Goal: Transaction & Acquisition: Purchase product/service

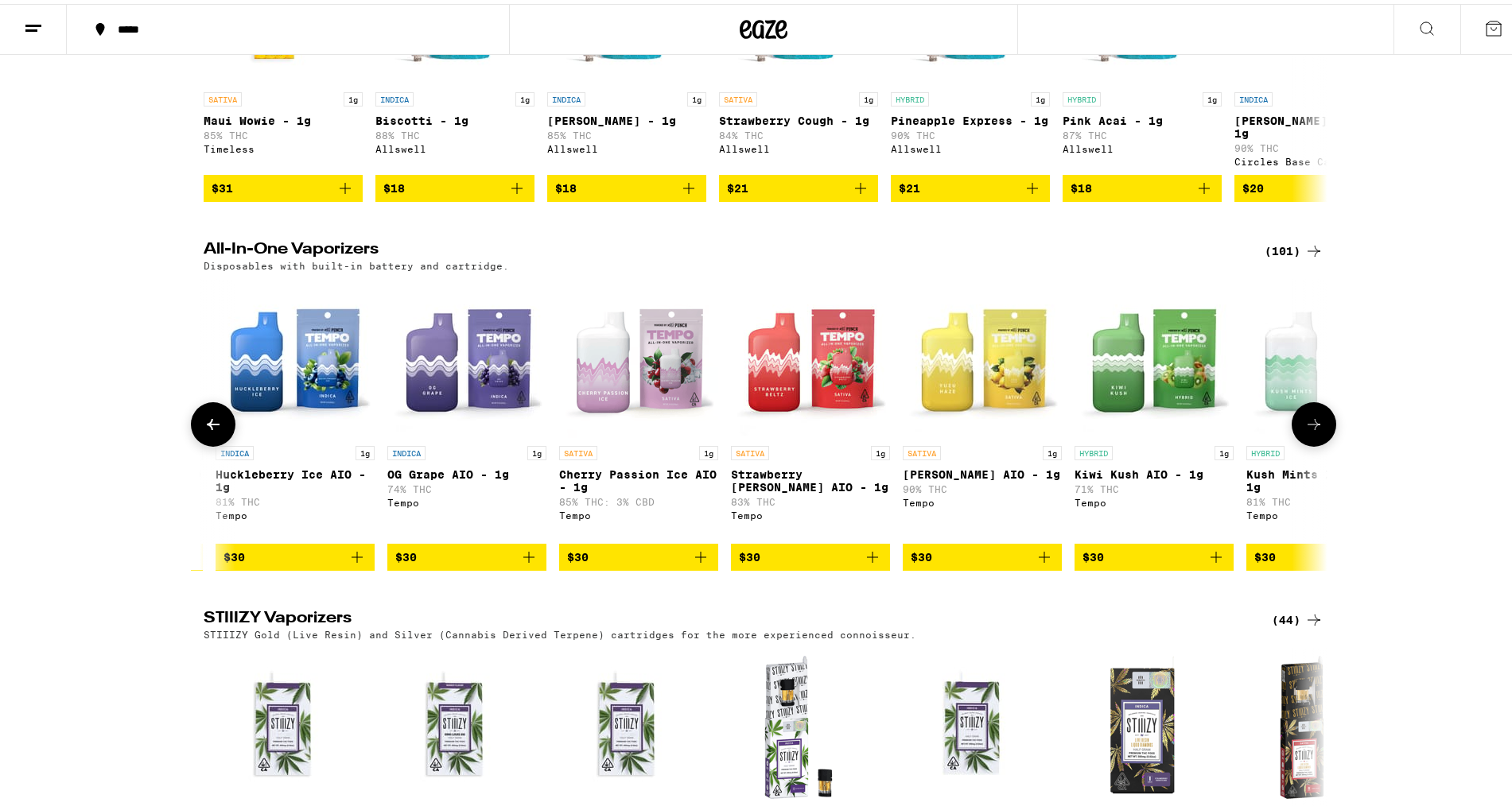
scroll to position [0, 5830]
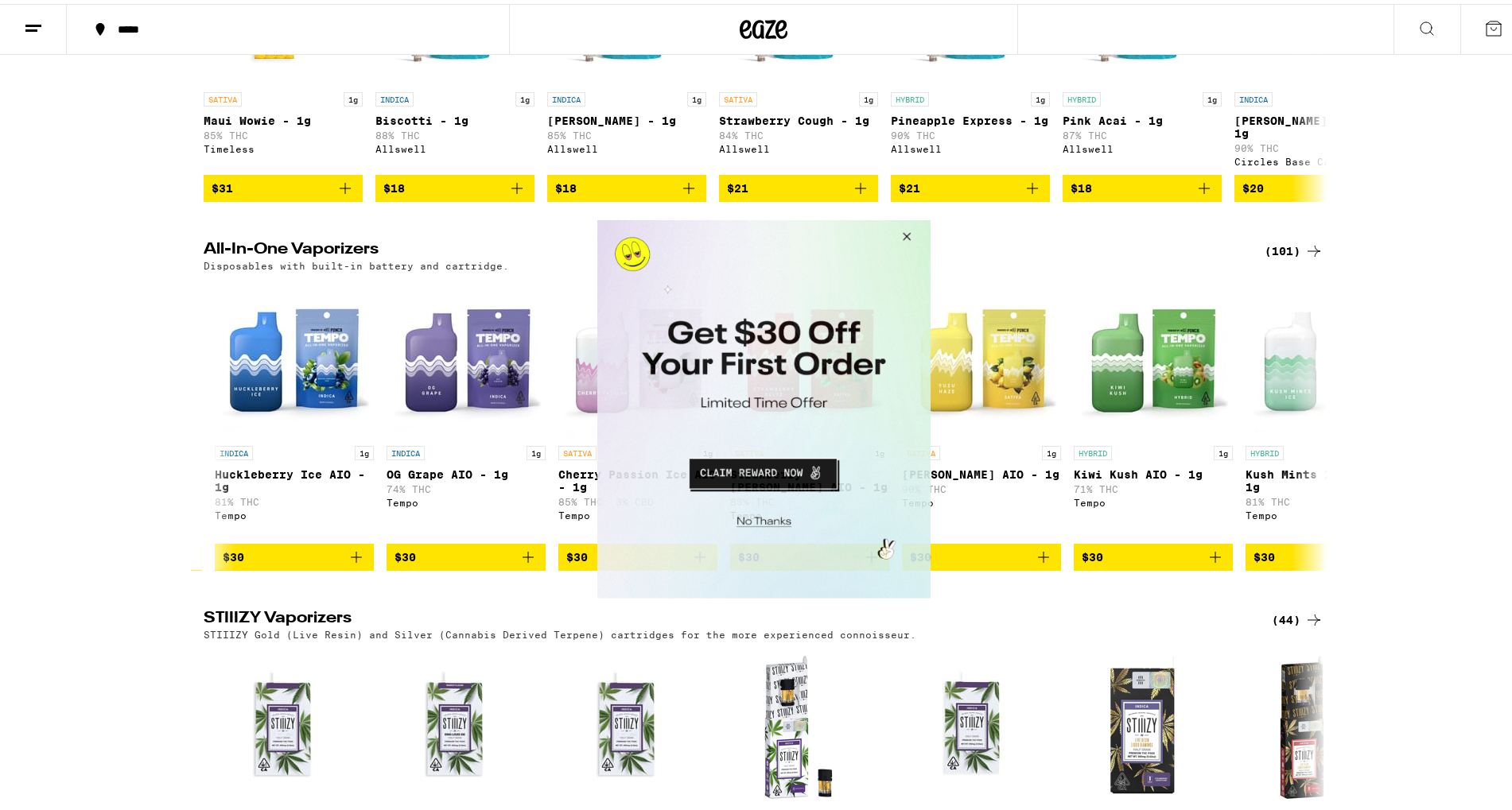
click at [898, 236] on button "Close Modal" at bounding box center [903, 239] width 43 height 39
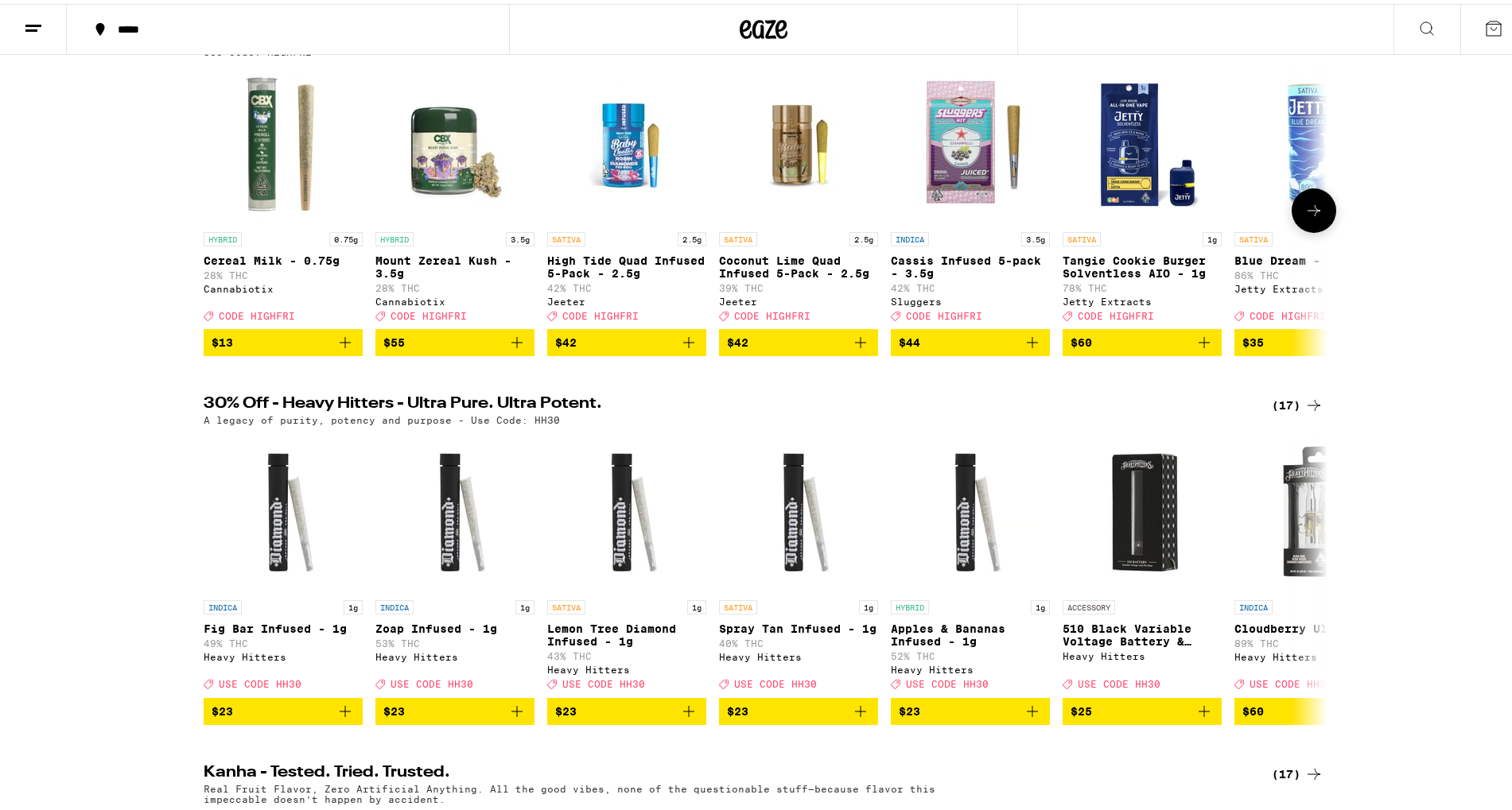
scroll to position [0, 0]
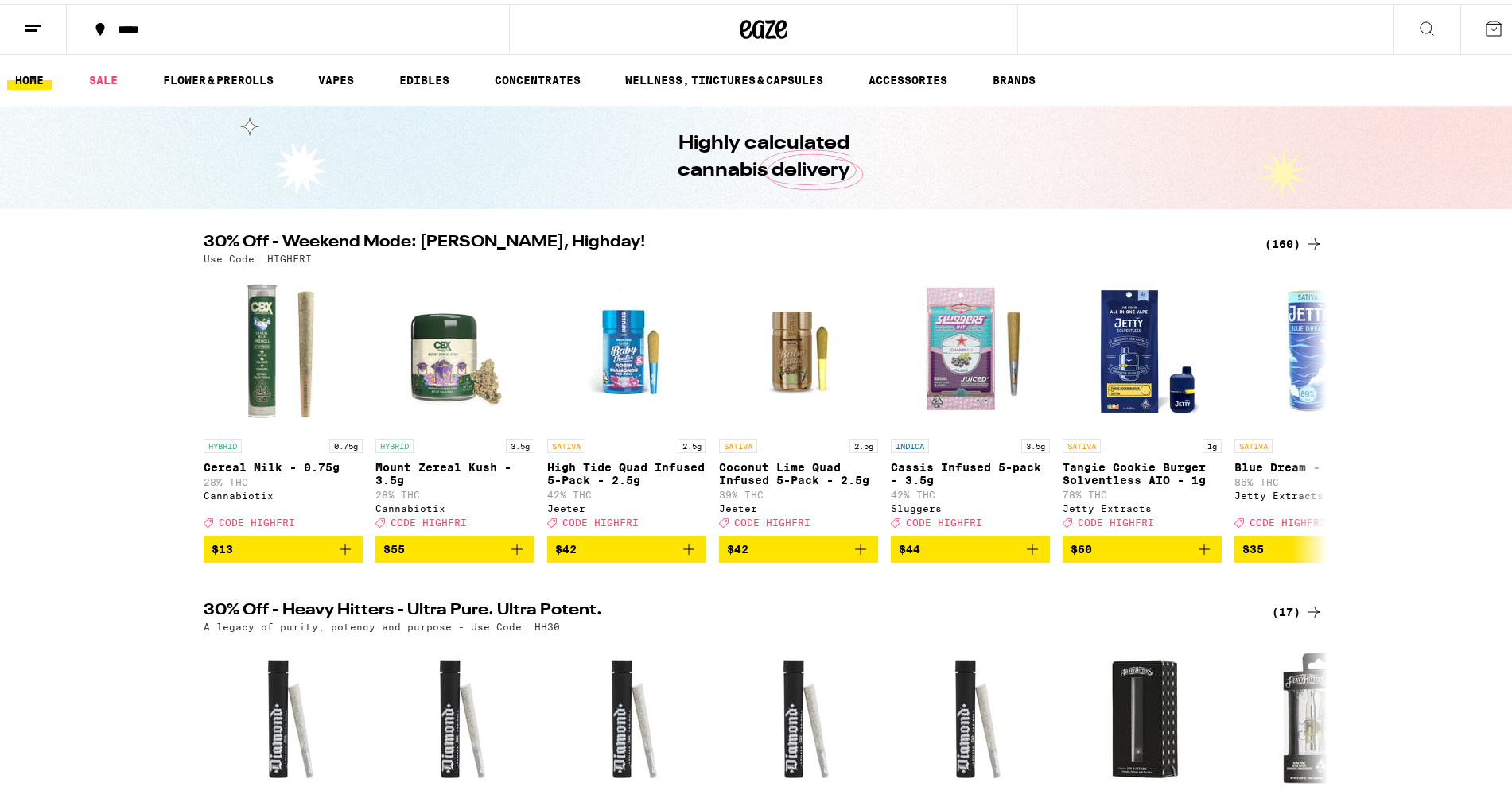
click at [110, 236] on div "30% Off - Weekend Mode: [PERSON_NAME], Highday! (160) Use Code: HIGHFRI HYBRID …" at bounding box center [763, 395] width 1527 height 329
